Goal: Task Accomplishment & Management: Complete application form

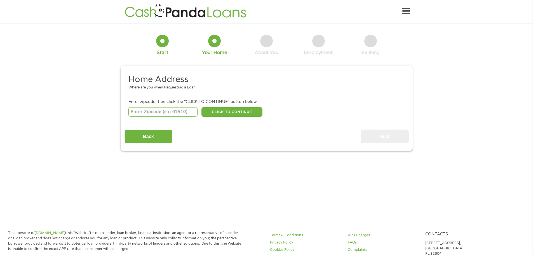
click at [144, 105] on li "Enter zipcode then click the "CLICK TO CONTINUE" button below. CLICK TO CONTINU…" at bounding box center [267, 108] width 284 height 19
click at [146, 110] on input "number" at bounding box center [162, 112] width 69 height 10
type input "38654"
click at [222, 116] on button "CLICK TO CONTINUE" at bounding box center [231, 112] width 61 height 10
type input "38654"
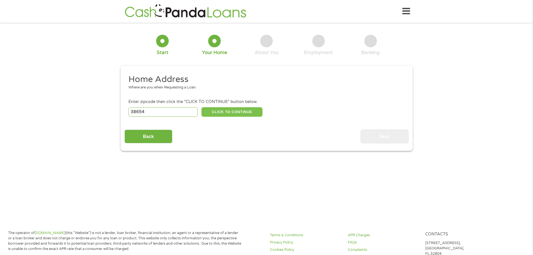
type input "Olive Branch"
select select "[US_STATE]"
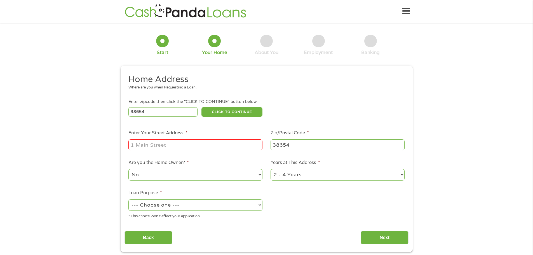
drag, startPoint x: 176, startPoint y: 136, endPoint x: 179, endPoint y: 153, distance: 17.0
click at [176, 136] on label "Enter Your Street Address *" at bounding box center [157, 133] width 59 height 6
click at [176, 139] on input "Enter Your Street Address *" at bounding box center [195, 144] width 134 height 11
click at [179, 153] on ul "Home Address Where are you when Requesting a Loan. Enter zipcode then click the…" at bounding box center [267, 148] width 284 height 149
click at [180, 147] on input "Enter Your Street Address *" at bounding box center [195, 144] width 134 height 11
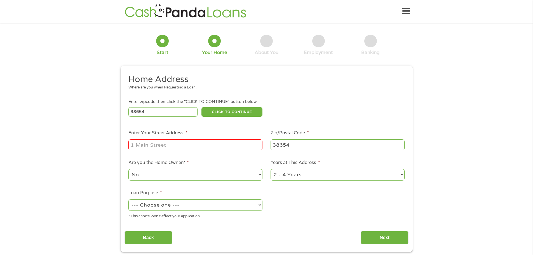
type input "[STREET_ADDRESS][PERSON_NAME]"
click at [209, 206] on select "--- Choose one --- Pay Bills Debt Consolidation Home Improvement Major Purchase…" at bounding box center [195, 204] width 134 height 11
select select "debtconsolidation"
click at [128, 199] on select "--- Choose one --- Pay Bills Debt Consolidation Home Improvement Major Purchase…" at bounding box center [195, 204] width 134 height 11
click at [393, 236] on input "Next" at bounding box center [385, 238] width 48 height 14
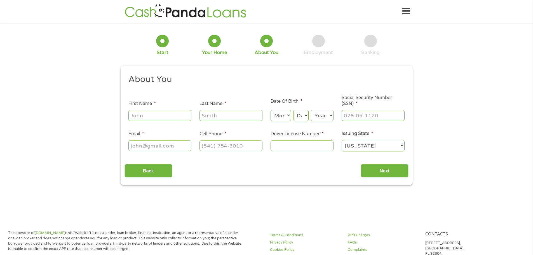
scroll to position [2, 2]
click at [151, 121] on input "First Name *" at bounding box center [159, 115] width 63 height 11
type input "[PERSON_NAME]"
type input "Ferloni"
type input "[EMAIL_ADDRESS][DOMAIN_NAME]"
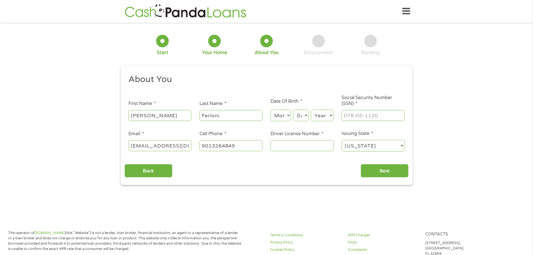
type input "[PHONE_NUMBER]"
click at [279, 112] on select "Month 1 2 3 4 5 6 7 8 9 10 11 12" at bounding box center [281, 115] width 20 height 11
select select "4"
click at [271, 110] on select "Month 1 2 3 4 5 6 7 8 9 10 11 12" at bounding box center [281, 115] width 20 height 11
click at [301, 115] on select "Day 1 2 3 4 5 6 7 8 9 10 11 12 13 14 15 16 17 18 19 20 21 22 23 24 25 26 27 28 …" at bounding box center [300, 115] width 15 height 11
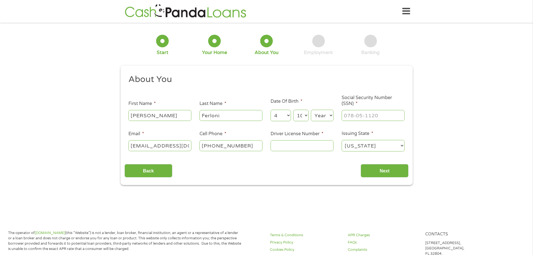
click at [293, 110] on select "Day 1 2 3 4 5 6 7 8 9 10 11 12 13 14 15 16 17 18 19 20 21 22 23 24 25 26 27 28 …" at bounding box center [300, 115] width 15 height 11
select select "10"
select select "1985"
type input "425-69-9152"
type input "800955355"
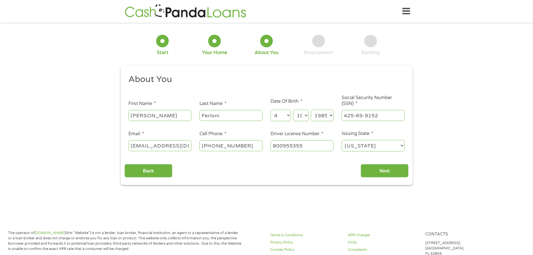
click at [361, 164] on input "Next" at bounding box center [385, 171] width 48 height 14
click at [379, 171] on input "Next" at bounding box center [385, 171] width 48 height 14
click at [378, 173] on input "Next" at bounding box center [385, 171] width 48 height 14
click at [375, 148] on select "[US_STATE] [US_STATE] [US_STATE] [US_STATE] [US_STATE] [US_STATE] [US_STATE] [U…" at bounding box center [373, 145] width 63 height 11
click at [342, 140] on select "[US_STATE] [US_STATE] [US_STATE] [US_STATE] [US_STATE] [US_STATE] [US_STATE] [U…" at bounding box center [373, 145] width 63 height 11
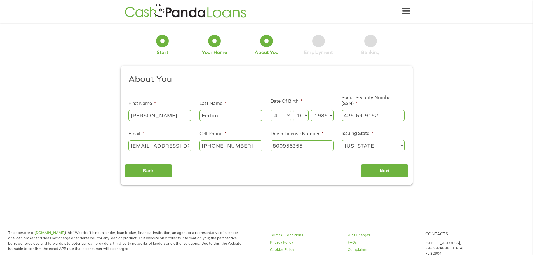
click at [236, 117] on input "Ferloni" at bounding box center [231, 115] width 63 height 11
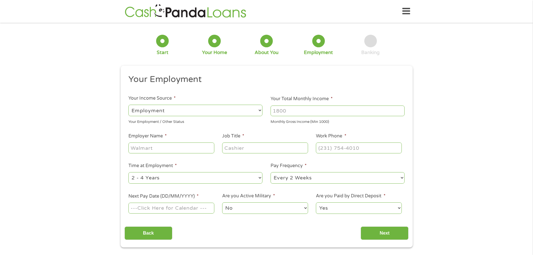
click at [301, 111] on input "Your Total Monthly Income *" at bounding box center [338, 110] width 134 height 11
type input "8000"
click at [161, 146] on input "Employer Name *" at bounding box center [171, 147] width 86 height 11
type input "Agilix Solutions"
type input "Director of Operations"
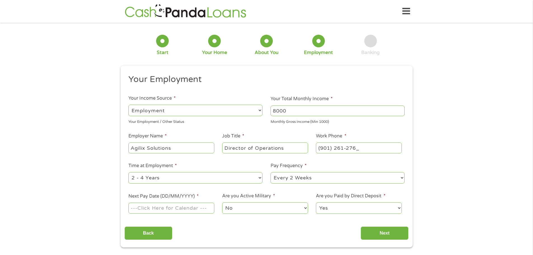
type input "[PHONE_NUMBER]"
select select "60months"
type input "[DATE]"
click at [376, 234] on input "Next" at bounding box center [385, 233] width 48 height 14
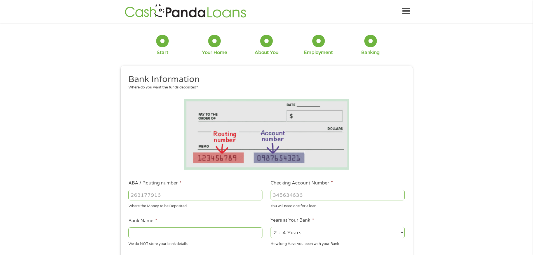
click at [166, 198] on input "ABA / Routing number *" at bounding box center [195, 195] width 134 height 11
type input "0"
type input "064000017"
type input "REGIONS BANK"
type input "064000017"
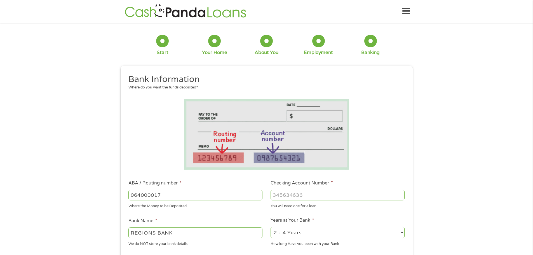
click at [298, 197] on input "Checking Account Number *" at bounding box center [338, 195] width 134 height 11
type input "0361991597"
click at [308, 220] on label "Years at Your Bank *" at bounding box center [293, 220] width 44 height 6
click at [308, 227] on select "2 - 4 Years 6 - 12 Months 1 - 2 Years Over 4 Years" at bounding box center [338, 232] width 134 height 11
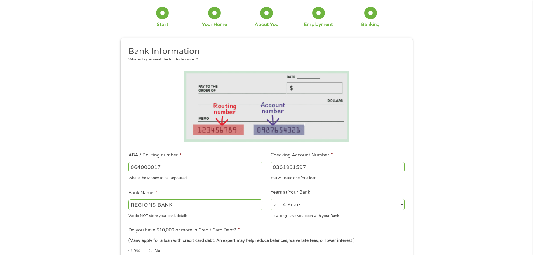
scroll to position [56, 0]
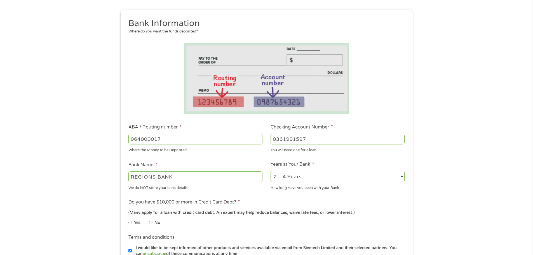
click at [147, 222] on li "Yes" at bounding box center [138, 222] width 21 height 11
click at [151, 223] on input "No" at bounding box center [150, 222] width 3 height 9
radio input "true"
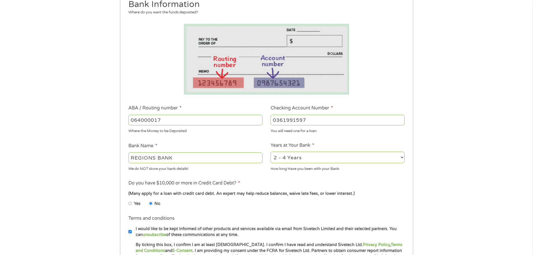
scroll to position [112, 0]
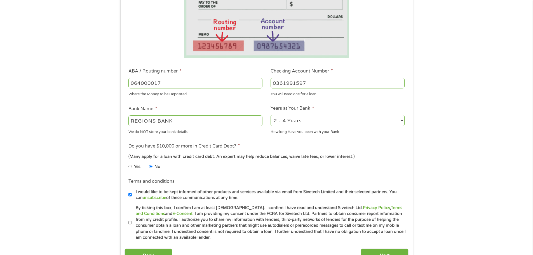
click at [129, 194] on input "I would like to be kept informed of other products and services available via e…" at bounding box center [129, 194] width 3 height 9
checkbox input "false"
click at [129, 222] on input "By ticking this box, I confirm I am at least [DEMOGRAPHIC_DATA]. I confirm I ha…" at bounding box center [129, 222] width 3 height 9
checkbox input "true"
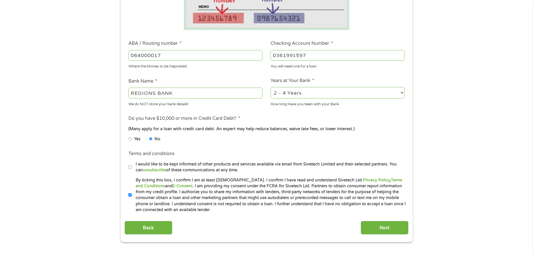
scroll to position [140, 0]
click at [382, 232] on input "Next" at bounding box center [385, 228] width 48 height 14
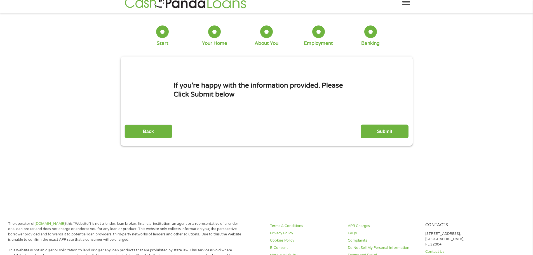
scroll to position [0, 0]
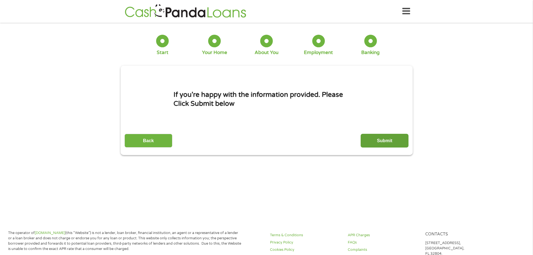
click at [382, 142] on input "Submit" at bounding box center [385, 141] width 48 height 14
